Goal: Navigation & Orientation: Find specific page/section

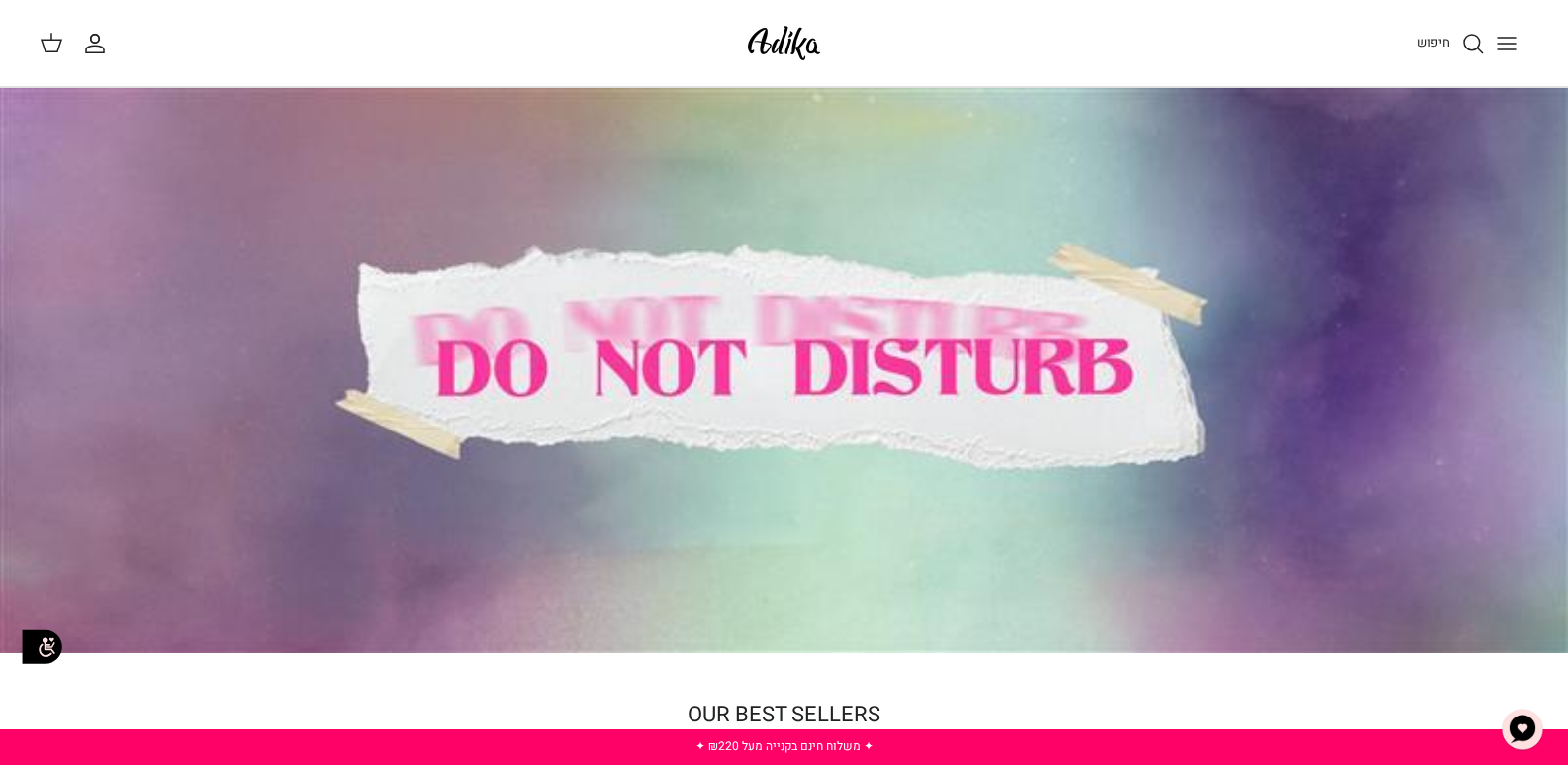
click at [1490, 46] on button "Toggle menu" at bounding box center [1507, 44] width 44 height 44
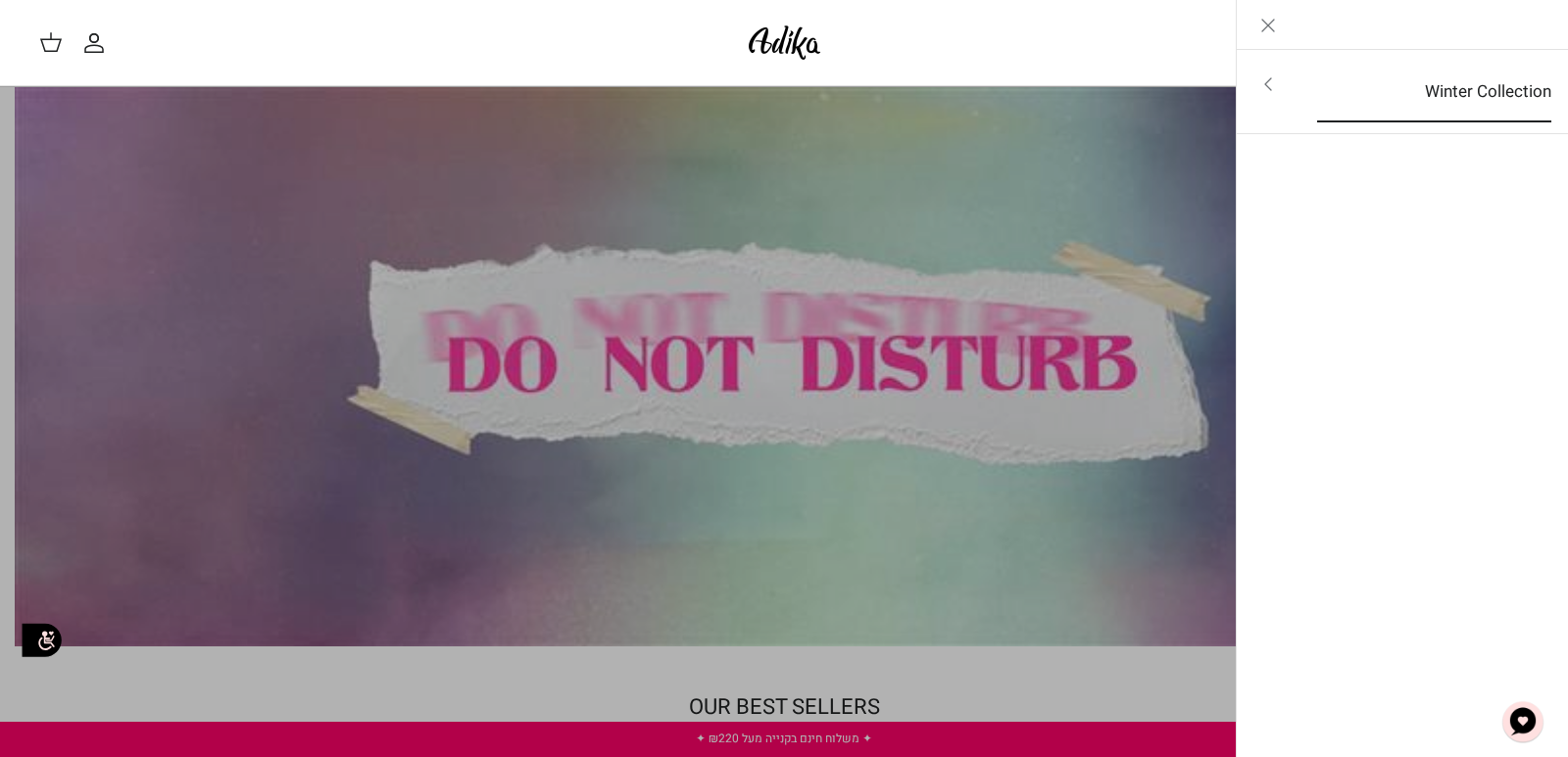
click at [1368, 99] on link "Winter Collection" at bounding box center [1434, 93] width 270 height 61
click at [1494, 102] on link "לכל הפריטים" at bounding box center [1403, 87] width 313 height 49
